Goal: Transaction & Acquisition: Purchase product/service

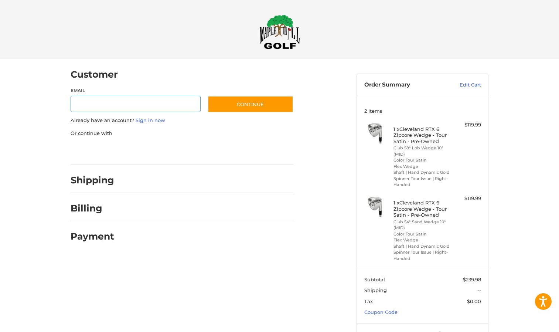
scroll to position [34, 0]
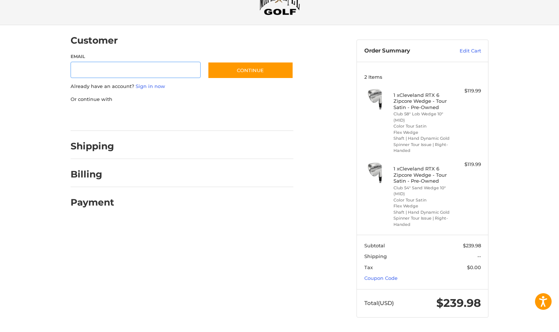
click at [123, 69] on input "Email" at bounding box center [136, 70] width 130 height 17
type input "**********"
click at [259, 69] on button "Continue" at bounding box center [251, 70] width 86 height 17
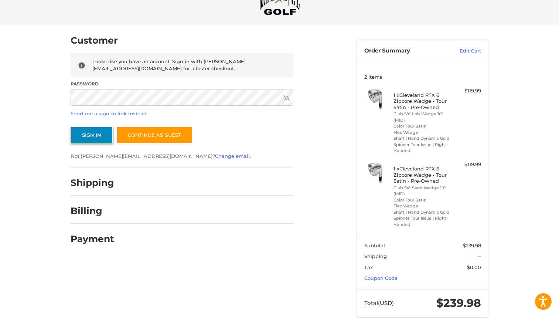
click at [91, 133] on button "Sign In" at bounding box center [92, 134] width 43 height 17
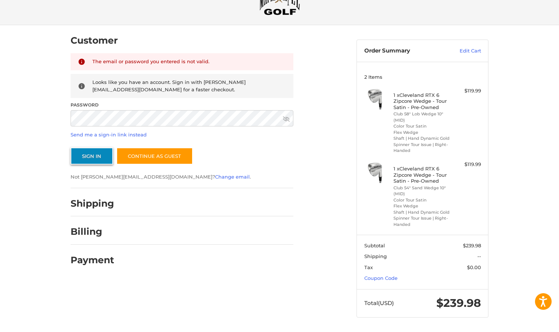
click at [94, 156] on button "Sign In" at bounding box center [92, 155] width 43 height 17
click at [87, 151] on button "Sign In" at bounding box center [92, 155] width 43 height 17
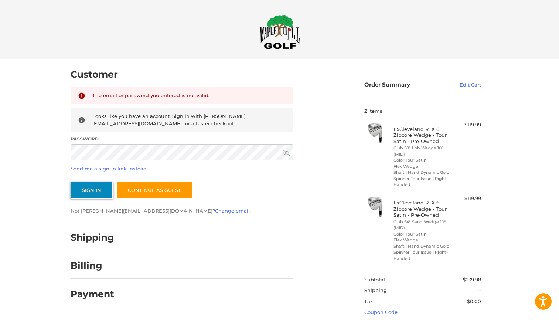
click at [83, 189] on button "Sign In" at bounding box center [92, 189] width 43 height 17
click at [71, 181] on button "Sign In" at bounding box center [92, 189] width 43 height 17
